Goal: Information Seeking & Learning: Learn about a topic

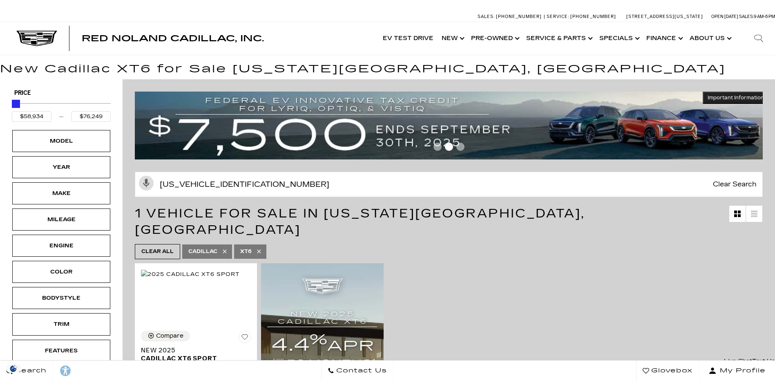
type input "$66,849"
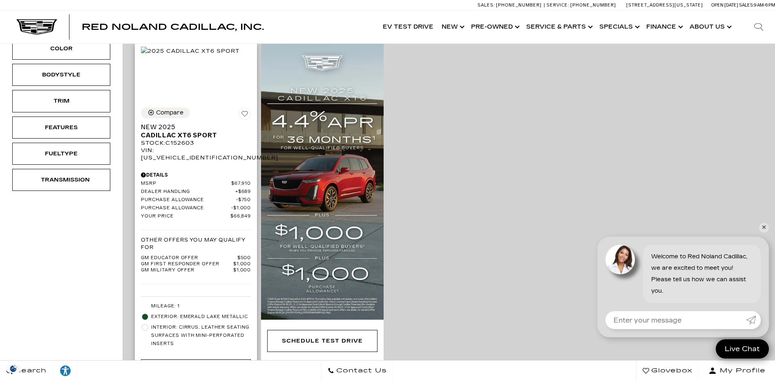
scroll to position [123, 0]
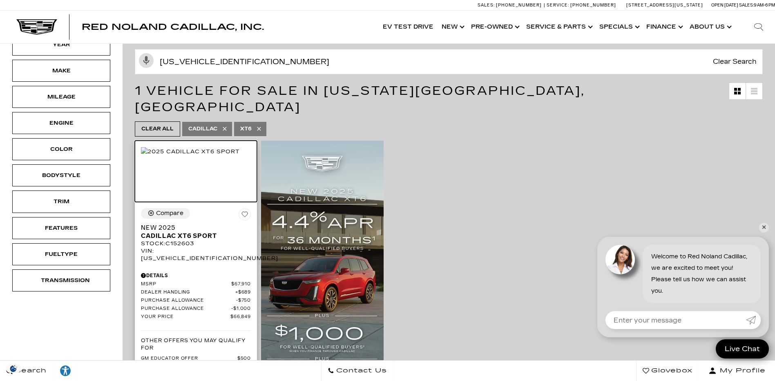
click at [198, 156] on img at bounding box center [190, 151] width 99 height 9
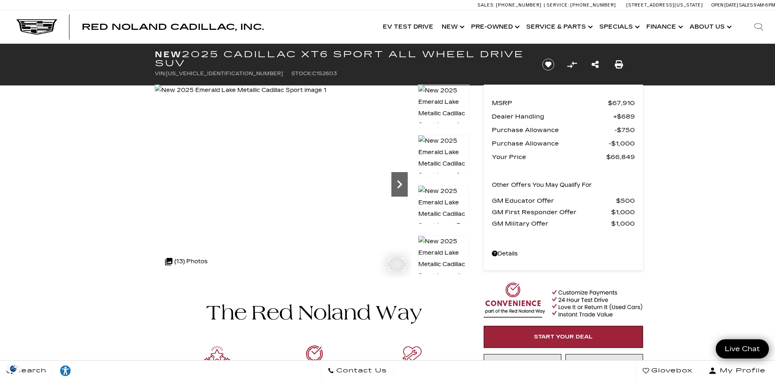
click at [401, 178] on icon "Next" at bounding box center [399, 184] width 16 height 16
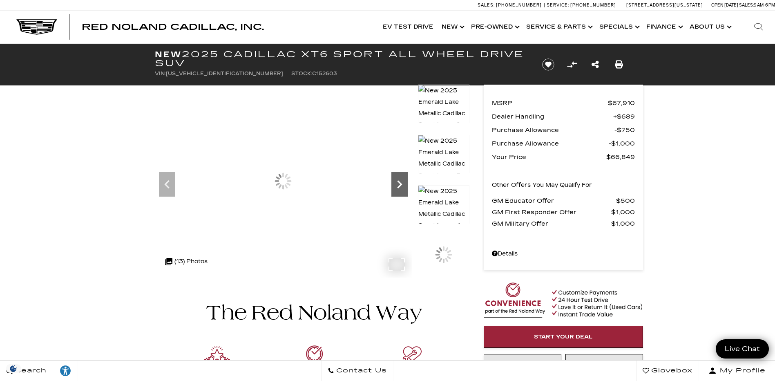
click at [400, 178] on icon "Next" at bounding box center [399, 184] width 16 height 16
click at [399, 178] on icon "Next" at bounding box center [399, 184] width 16 height 16
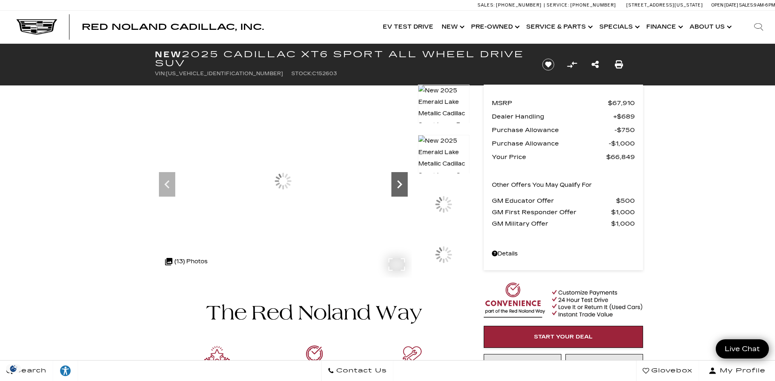
click at [399, 178] on icon "Next" at bounding box center [399, 184] width 16 height 16
